Goal: Information Seeking & Learning: Learn about a topic

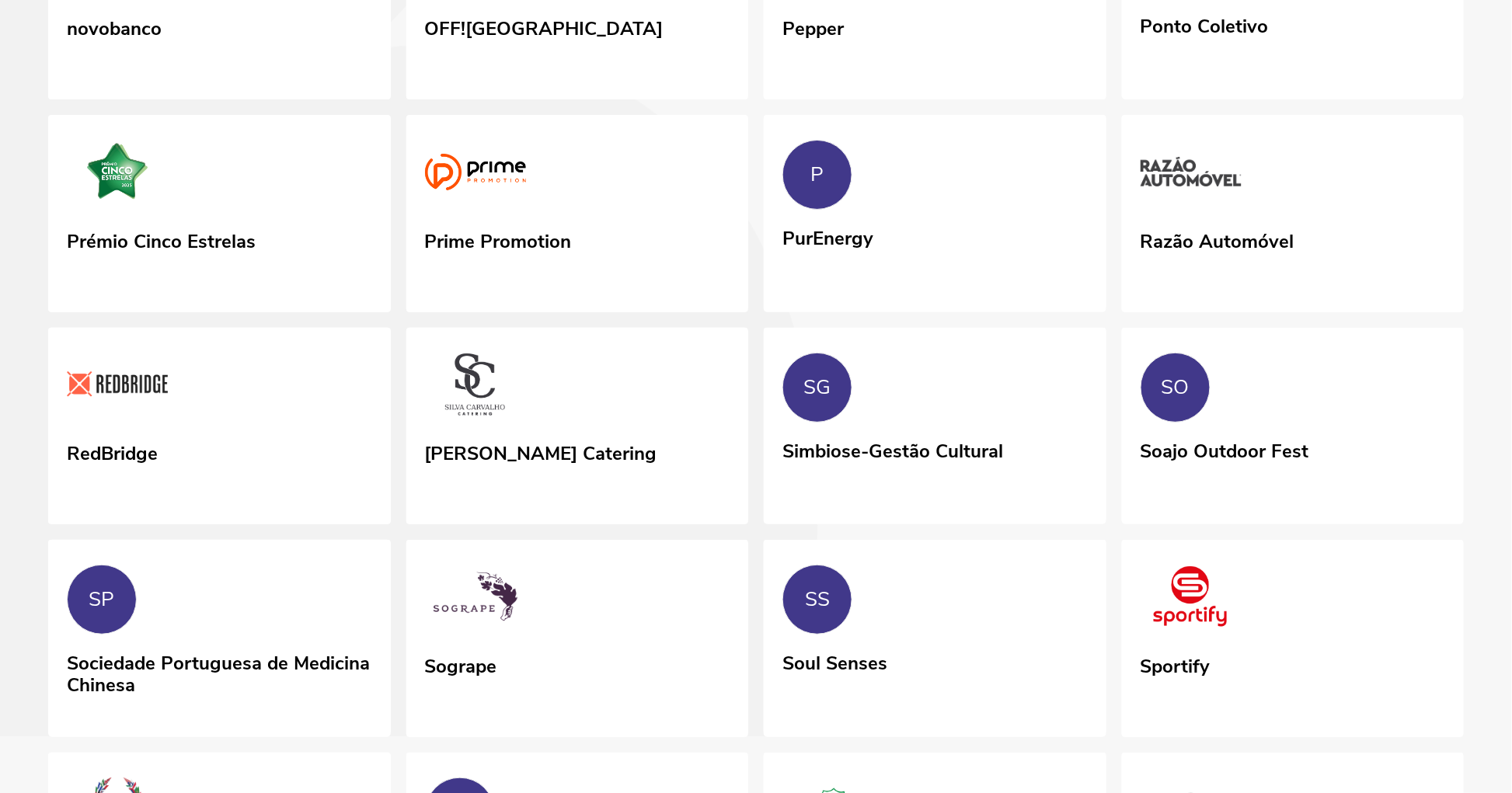
scroll to position [4522, 0]
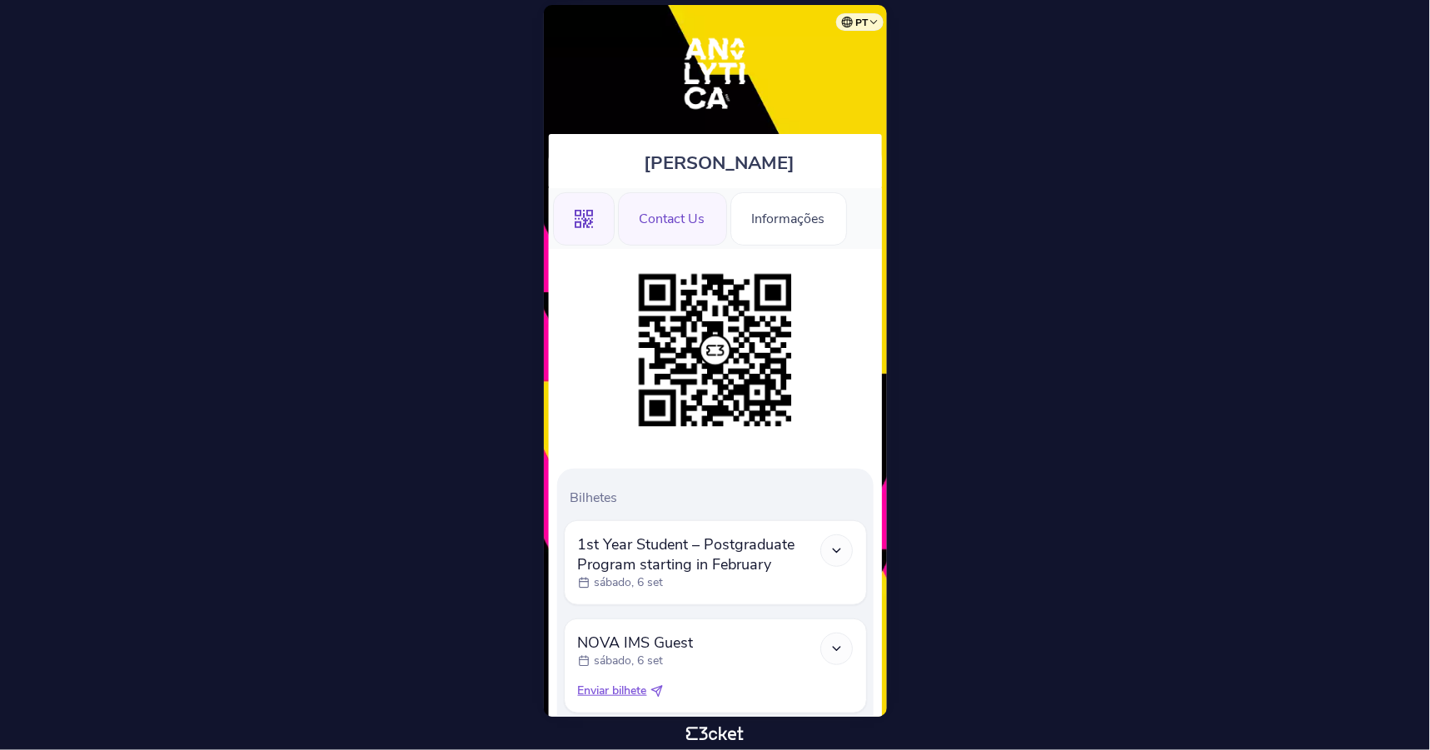
click at [700, 227] on div "Contact Us" at bounding box center [672, 218] width 109 height 53
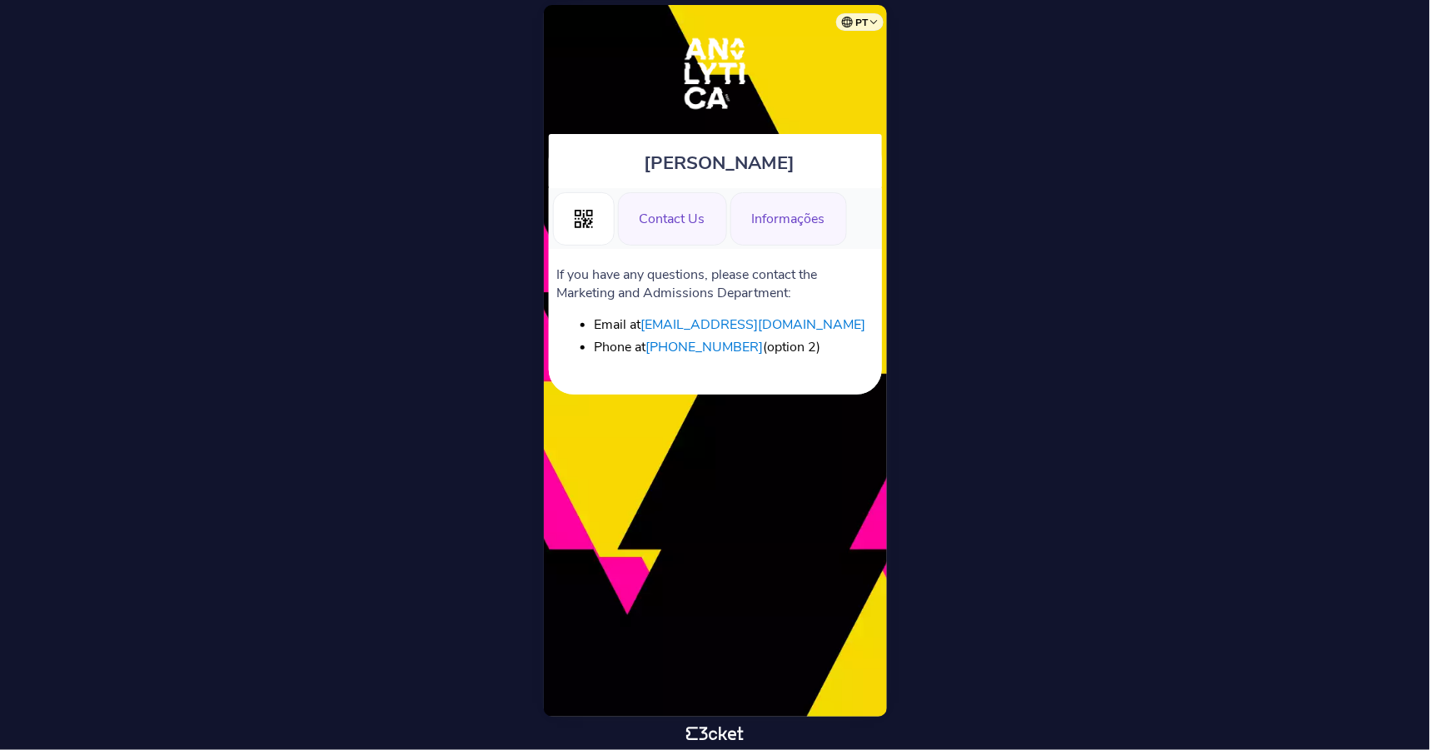
click at [775, 228] on div "Informações" at bounding box center [788, 218] width 117 height 53
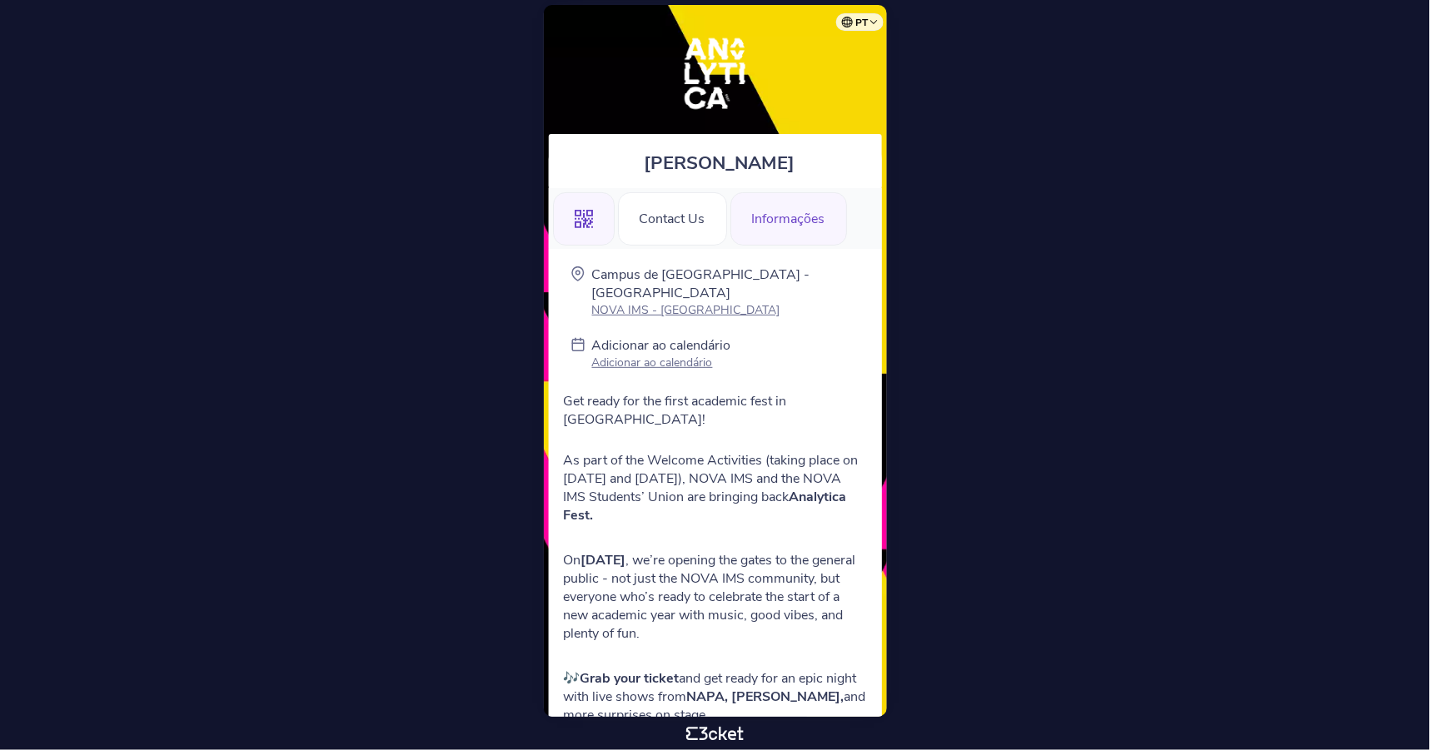
click at [573, 220] on div ".st0{fill-rule:evenodd;clip-rule:evenodd;}" at bounding box center [584, 218] width 62 height 53
